Goal: Transaction & Acquisition: Purchase product/service

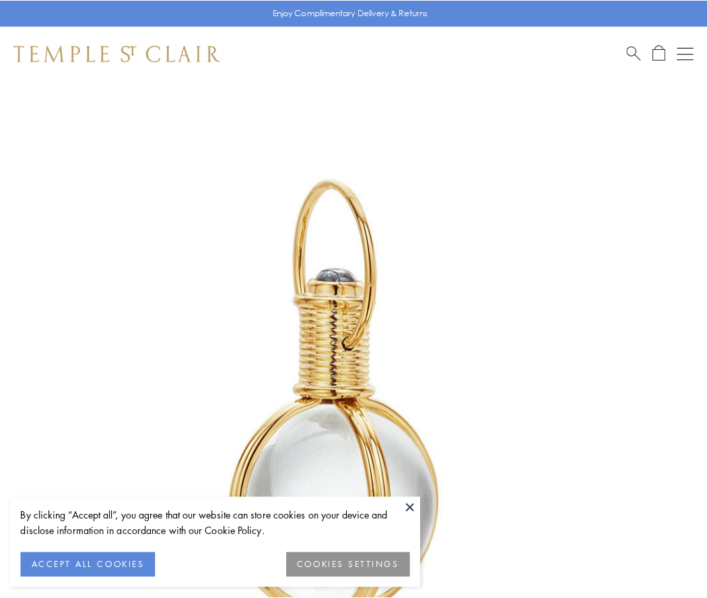
scroll to position [351, 0]
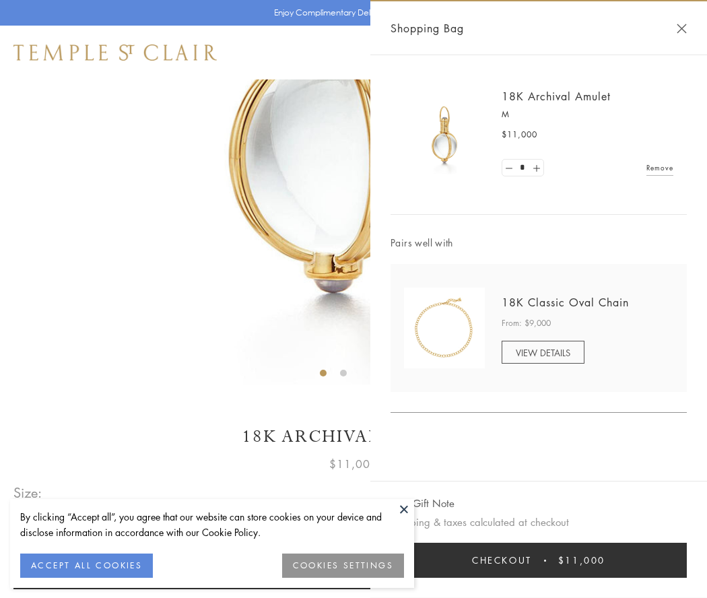
click at [539, 560] on button "Checkout $11,000" at bounding box center [538, 560] width 296 height 35
